Goal: Find contact information: Find contact information

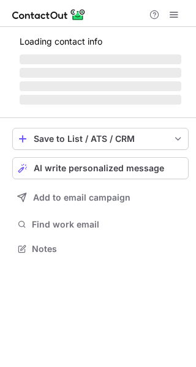
scroll to position [237, 196]
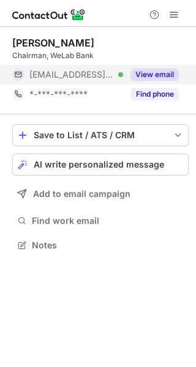
click at [152, 72] on button "View email" at bounding box center [154, 75] width 48 height 12
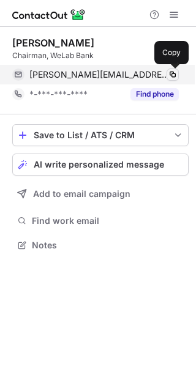
click at [172, 74] on span at bounding box center [173, 75] width 10 height 10
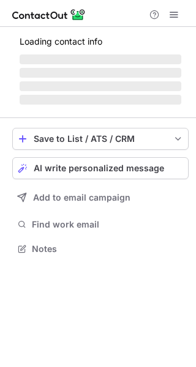
scroll to position [237, 196]
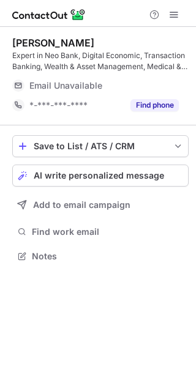
scroll to position [248, 196]
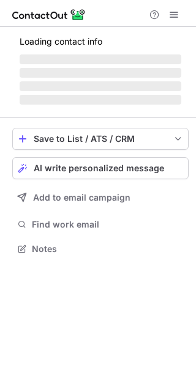
scroll to position [248, 196]
